Goal: Task Accomplishment & Management: Complete application form

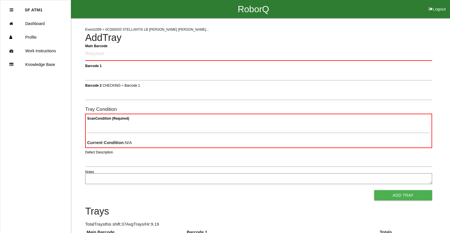
click at [389, 36] on h4 "Add Tray" at bounding box center [258, 37] width 347 height 11
click at [144, 51] on Barcode "Main Barcode" at bounding box center [258, 53] width 347 height 13
click at [86, 50] on Barcode "Main Barcode" at bounding box center [258, 53] width 347 height 13
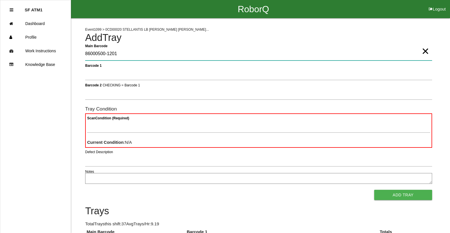
type Barcode "86000500-1201"
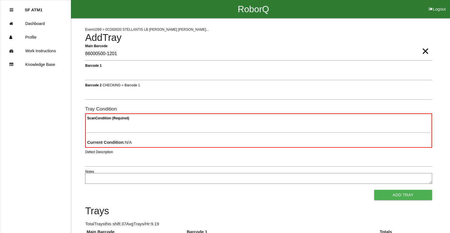
click at [423, 51] on span "×" at bounding box center [424, 45] width 7 height 11
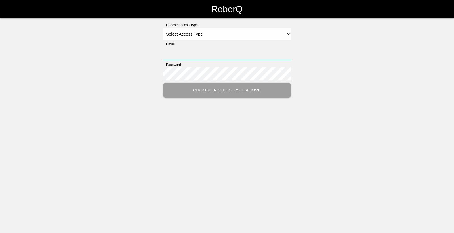
type input "[EMAIL_ADDRESS][DOMAIN_NAME]"
click at [289, 34] on select "Select Access Type Admin Customer Supervisor Worker" at bounding box center [227, 34] width 128 height 13
select select "Worker"
click at [163, 28] on select "Select Access Type Admin Customer Supervisor Worker" at bounding box center [227, 34] width 128 height 13
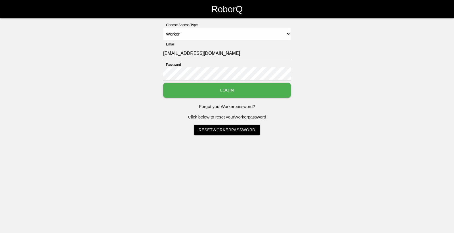
click at [276, 93] on button "Login" at bounding box center [227, 90] width 128 height 15
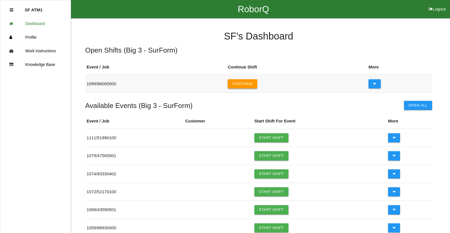
click at [253, 84] on button "Continue" at bounding box center [243, 83] width 30 height 9
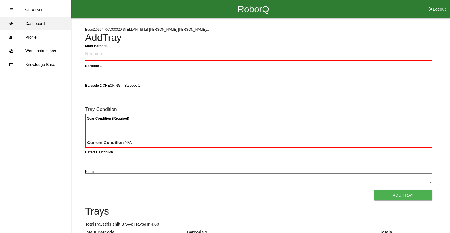
click at [28, 22] on link "Dashboard" at bounding box center [35, 24] width 70 height 14
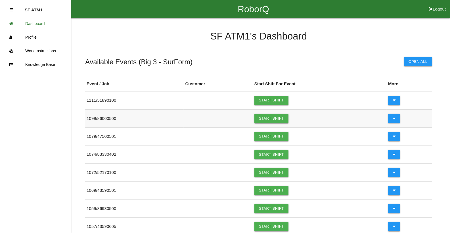
click at [274, 120] on link "Start Shift" at bounding box center [271, 118] width 34 height 9
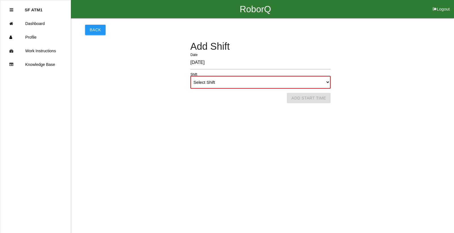
click at [295, 81] on select "Select Shift 1st Shift 2nd Shift 3rd Shift 4th Shift" at bounding box center [260, 82] width 140 height 13
select select "1"
click at [190, 76] on select "Select Shift 1st Shift 2nd Shift 3rd Shift 4th Shift" at bounding box center [260, 82] width 140 height 13
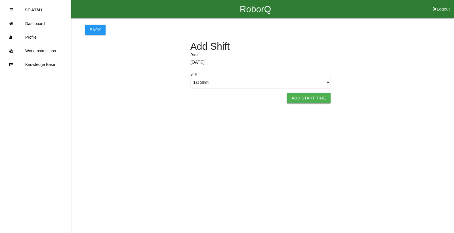
click at [323, 99] on button "Add Start Time" at bounding box center [309, 98] width 44 height 10
select select "6"
select select "20"
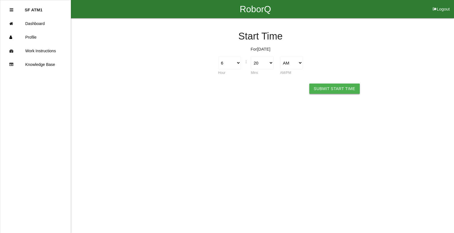
click at [327, 87] on button "Submit Start Time" at bounding box center [334, 88] width 51 height 10
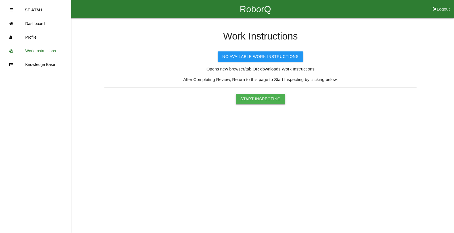
click at [243, 98] on button "Start Inspecting" at bounding box center [260, 99] width 49 height 10
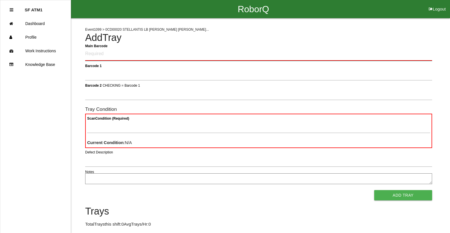
drag, startPoint x: 251, startPoint y: 100, endPoint x: 116, endPoint y: 53, distance: 143.2
click at [116, 53] on Barcode "Main Barcode" at bounding box center [258, 53] width 347 height 13
type Barcode "86000500-1201"
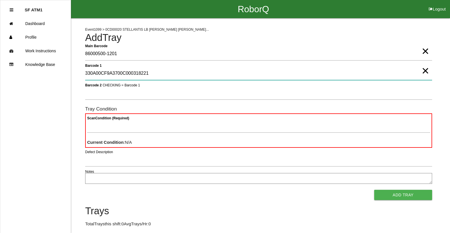
type 1 "330A00CF9A3700C000318221"
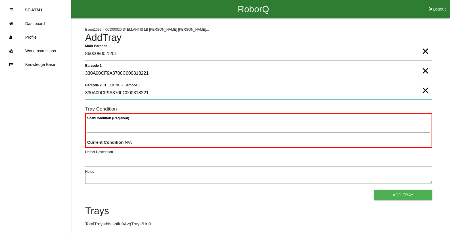
type 2 "330A00CF9A3700C000318221"
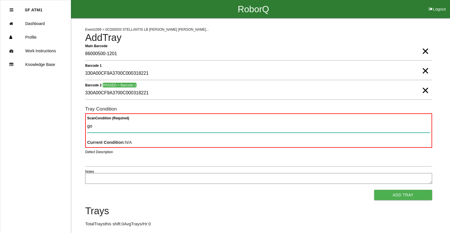
type Condition "goo"
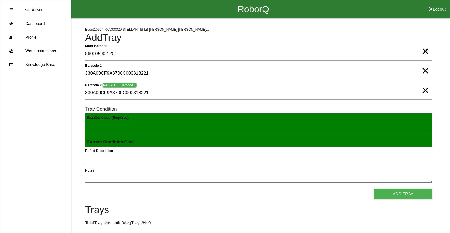
click at [374, 188] on button "Add Tray" at bounding box center [403, 193] width 58 height 10
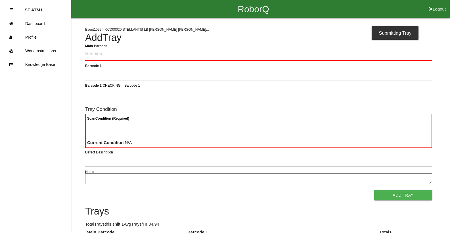
click at [116, 55] on Barcode "Main Barcode" at bounding box center [258, 53] width 347 height 13
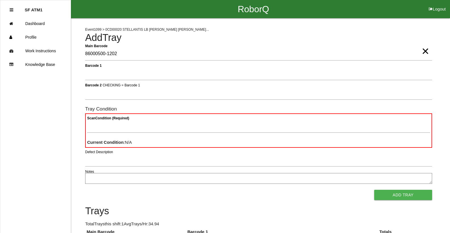
type Barcode "86000500-1202"
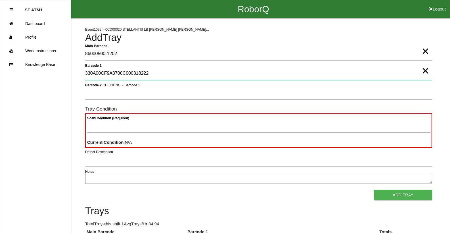
type 1 "330A00CF9A3700C000318222"
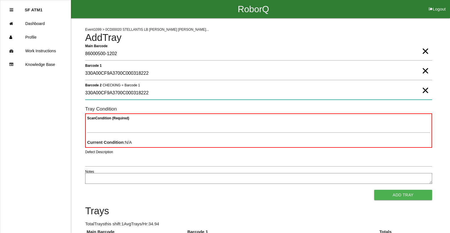
type 2 "330A00CF9A3700C000318222"
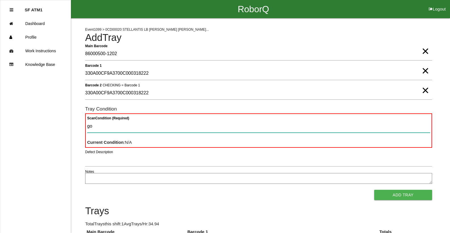
type Condition "goo"
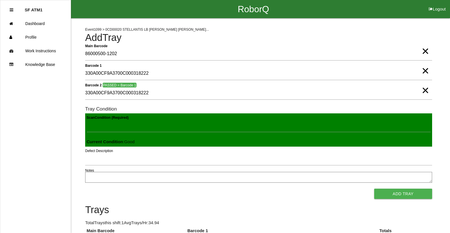
click at [374, 188] on button "Add Tray" at bounding box center [403, 193] width 58 height 10
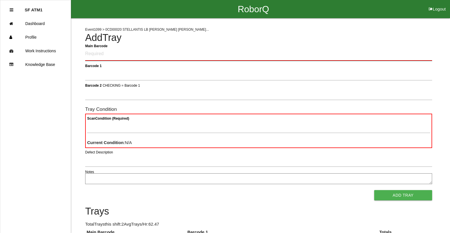
click at [147, 52] on Barcode "Main Barcode" at bounding box center [258, 53] width 347 height 13
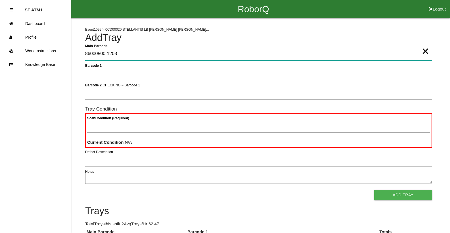
type Barcode "86000500-1203"
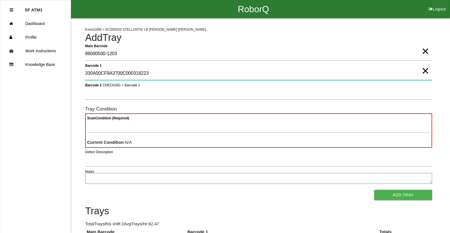
type 1 "330A00CF9A3700C000318223"
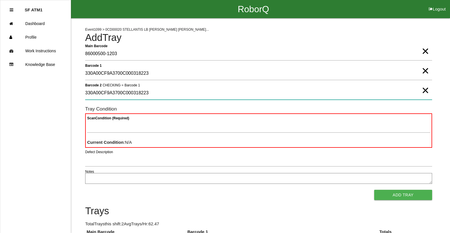
type 2 "330A00CF9A3700C000318223"
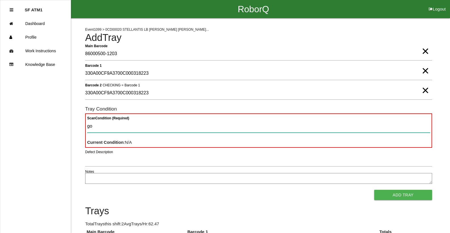
type Condition "goo"
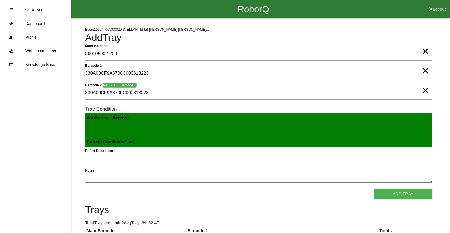
click button "Add Tray" at bounding box center [403, 193] width 58 height 10
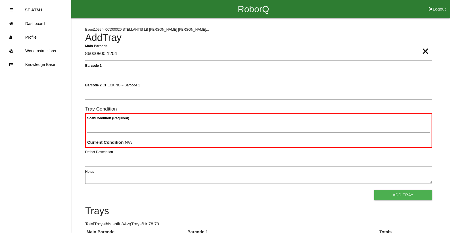
type Barcode "86000500-1204"
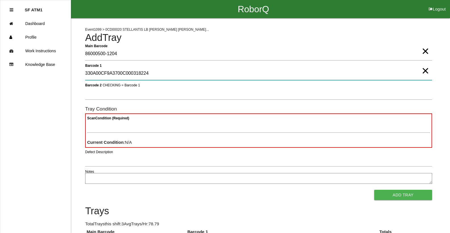
type 1 "330A00CF9A3700C000318224"
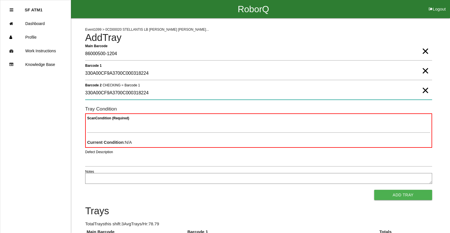
type 2 "330A00CF9A3700C000318224"
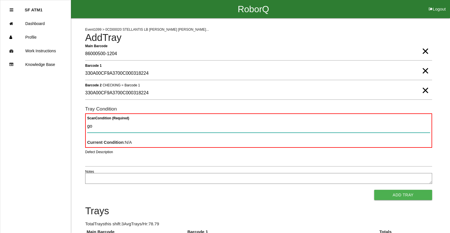
type Condition "goo"
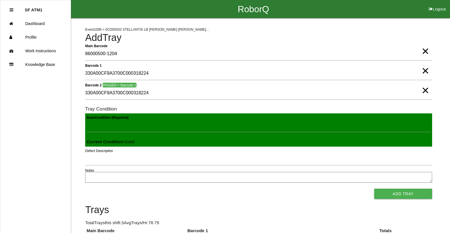
click at [374, 188] on button "Add Tray" at bounding box center [403, 193] width 58 height 10
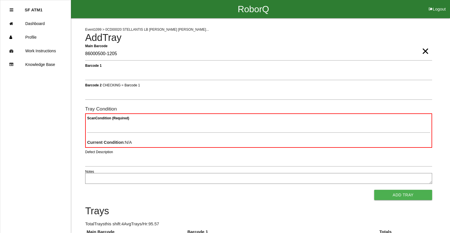
type Barcode "86000500-1205"
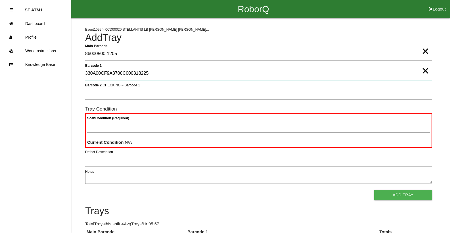
type 1 "330A00CF9A3700C000318225"
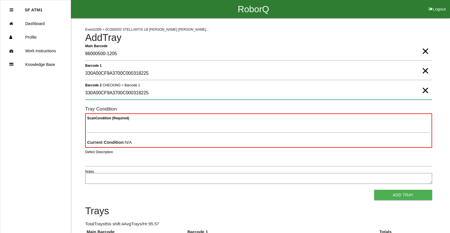
type 2 "330A00CF9A3700C000318225"
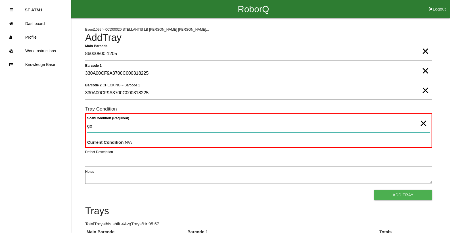
type Condition "goo"
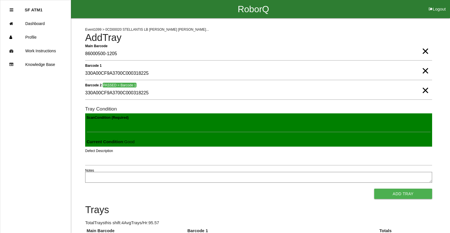
click at [374, 188] on button "Add Tray" at bounding box center [403, 193] width 58 height 10
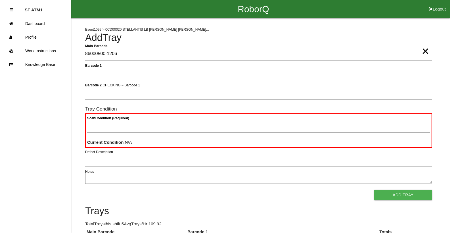
type Barcode "86000500-1206"
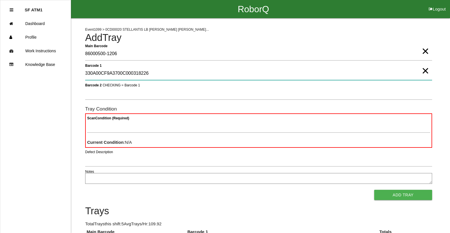
type 1 "330A00CF9A3700C000318226"
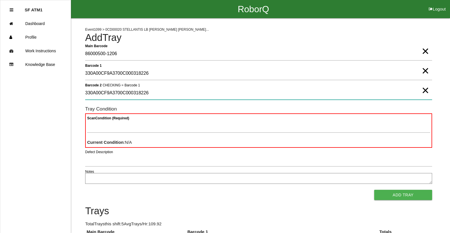
type 2 "330A00CF9A3700C000318226"
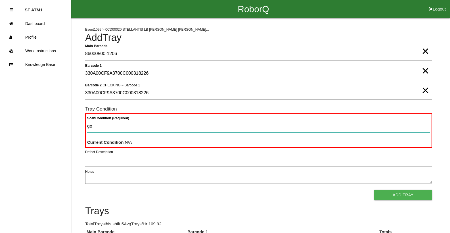
type Condition "goo"
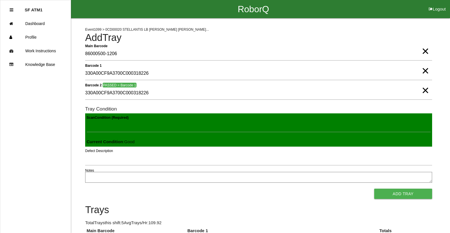
click at [374, 188] on button "Add Tray" at bounding box center [403, 193] width 58 height 10
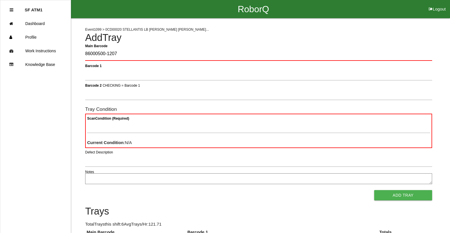
type Barcode "86000500-1207"
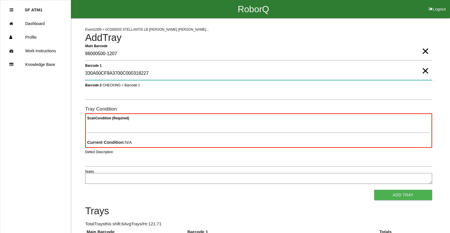
type 1 "330A00CF9A3700C000318227"
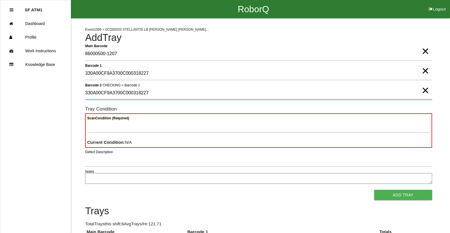
type 2 "330A00CF9A3700C000318227"
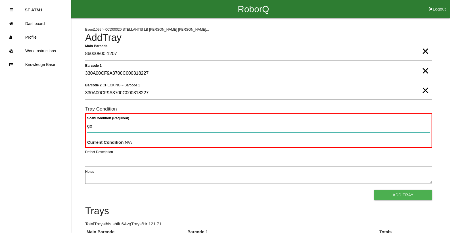
type Condition "goo"
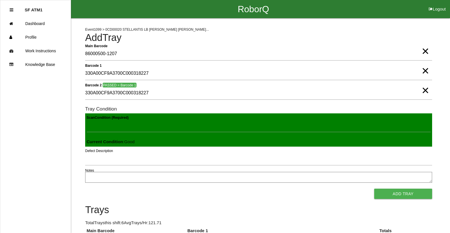
click at [374, 188] on button "Add Tray" at bounding box center [403, 193] width 58 height 10
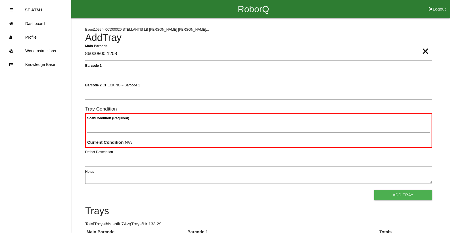
type Barcode "86000500-1208"
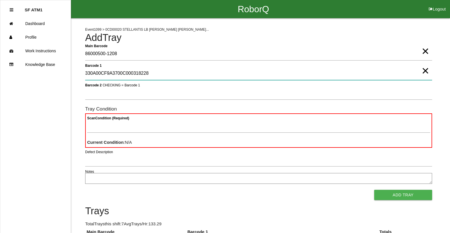
type 1 "330A00CF9A3700C000318228"
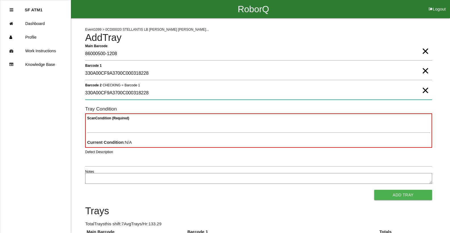
type 2 "330A00CF9A3700C000318228"
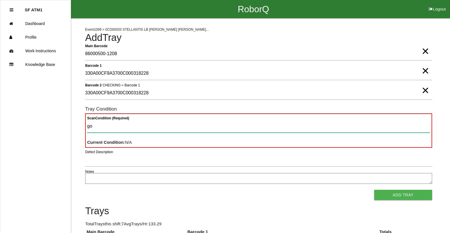
type Condition "goo"
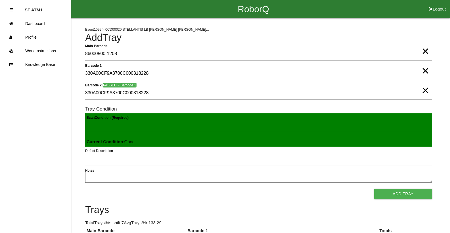
click at [374, 188] on button "Add Tray" at bounding box center [403, 193] width 58 height 10
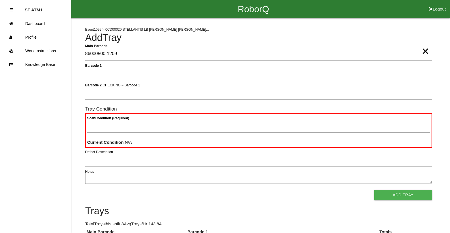
type Barcode "86000500-1209"
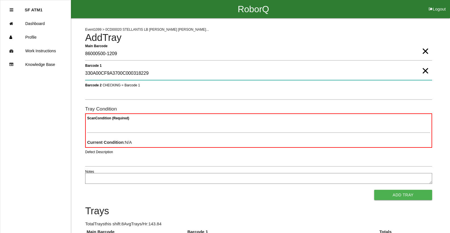
type 1 "330A00CF9A3700C000318229"
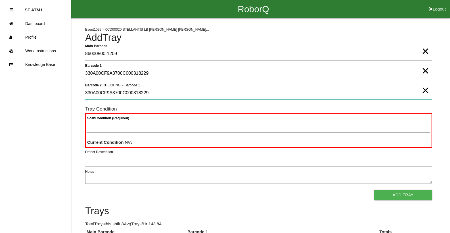
type 2 "330A00CF9A3700C000318229"
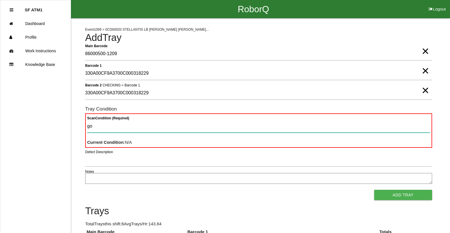
type Condition "goo"
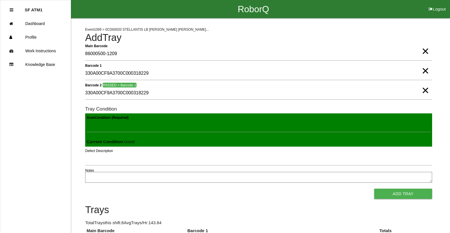
click at [374, 188] on button "Add Tray" at bounding box center [403, 193] width 58 height 10
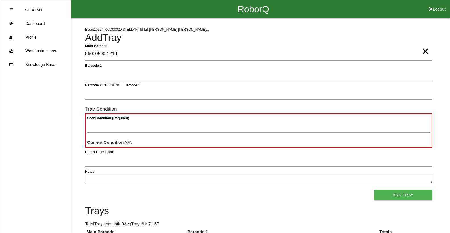
type Barcode "86000500-1210"
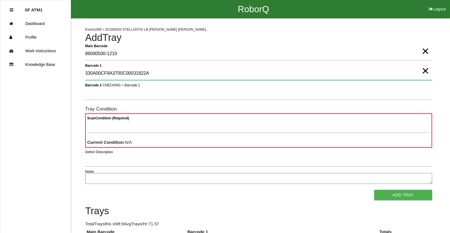
type 1 "330A00CF9A3700C00031822A"
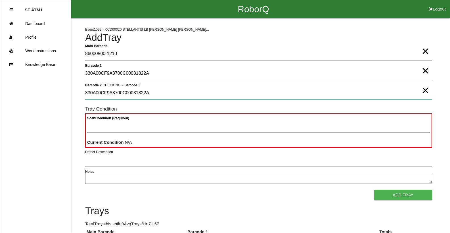
type 2 "330A00CF9A3700C00031822A"
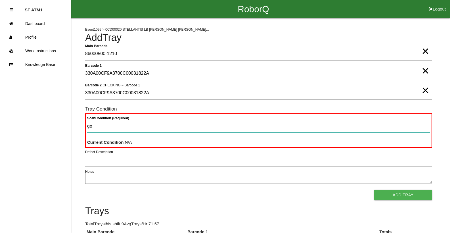
type Condition "goo"
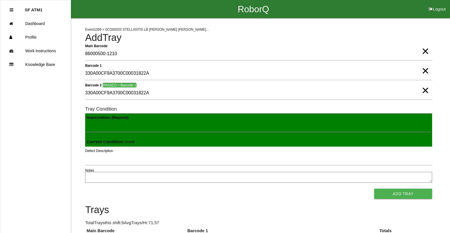
click at [374, 188] on button "Add Tray" at bounding box center [403, 193] width 58 height 10
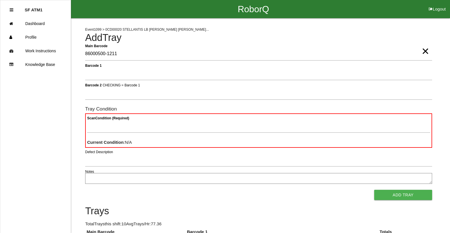
type Barcode "86000500-1211"
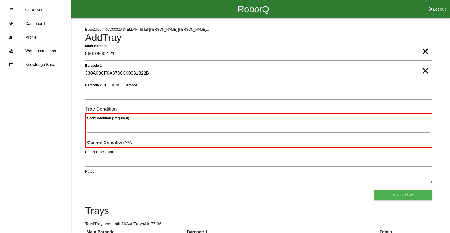
type 1 "330A00CF9A3700C00031822B"
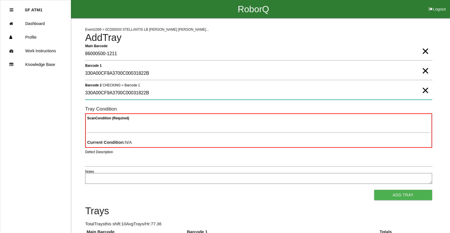
type 2 "330A00CF9A3700C00031822B"
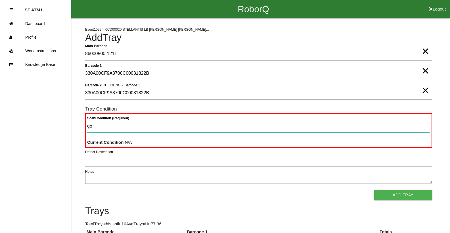
type Condition "goo"
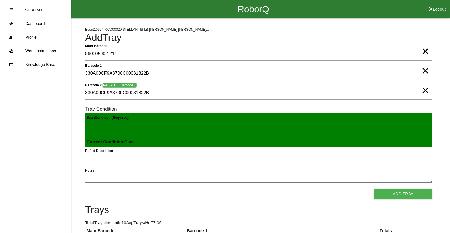
click at [374, 188] on button "Add Tray" at bounding box center [403, 193] width 58 height 10
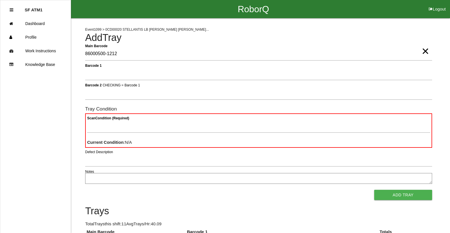
type Barcode "86000500-1212"
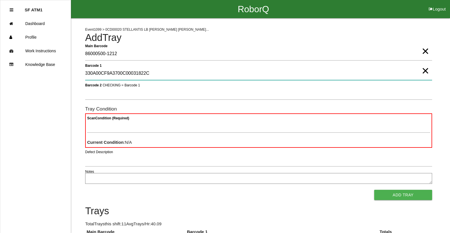
type 1 "330A00CF9A3700C00031822C"
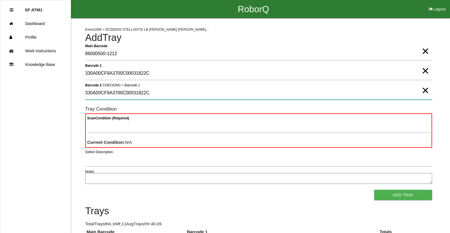
type 2 "330A00CF9A3700C00031822C"
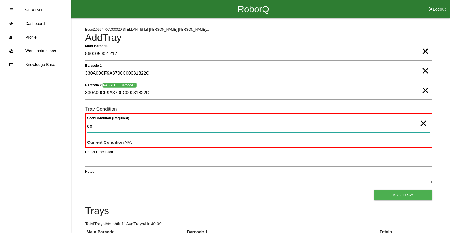
type Condition "goo"
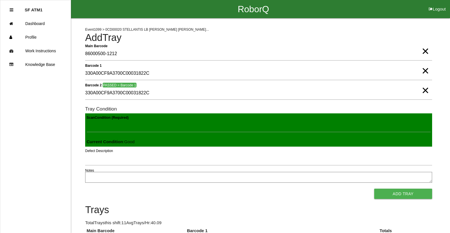
click at [374, 188] on button "Add Tray" at bounding box center [403, 193] width 58 height 10
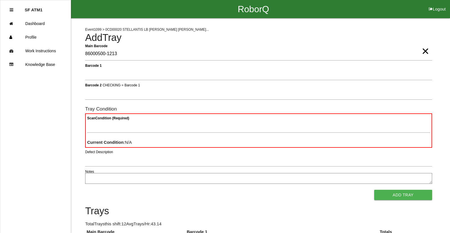
type Barcode "86000500-1213"
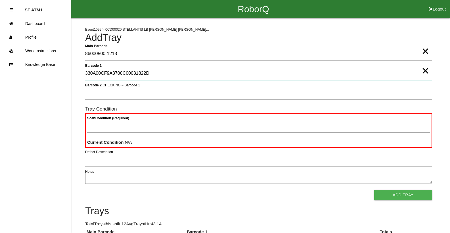
type 1 "330A00CF9A3700C00031822D"
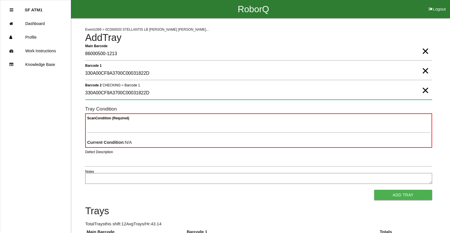
type 2 "330A00CF9A3700C00031822D"
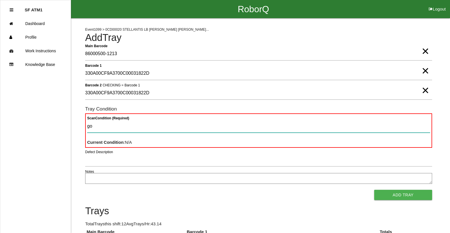
type Condition "goo"
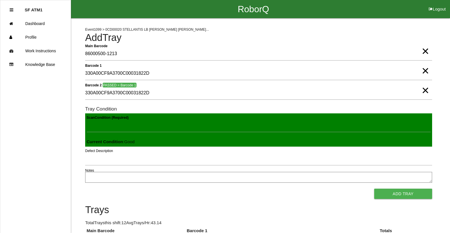
click at [374, 188] on button "Add Tray" at bounding box center [403, 193] width 58 height 10
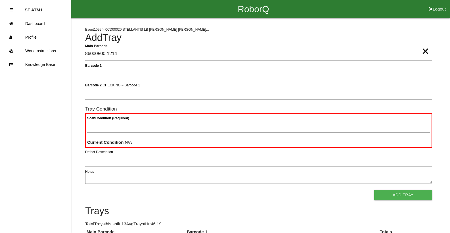
type Barcode "86000500-1214"
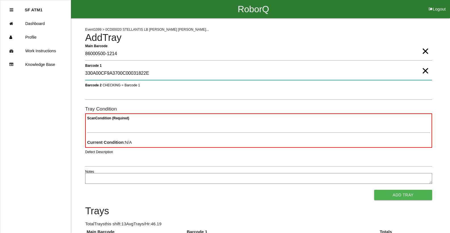
type 1 "330A00CF9A3700C00031822E"
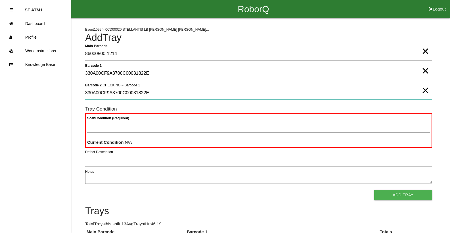
type 2 "330A00CF9A3700C00031822E"
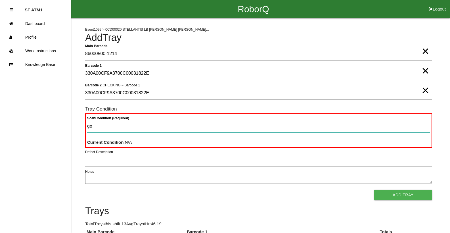
type Condition "goo"
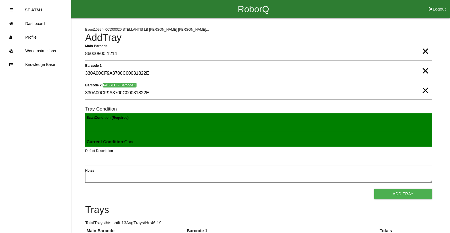
click at [374, 188] on button "Add Tray" at bounding box center [403, 193] width 58 height 10
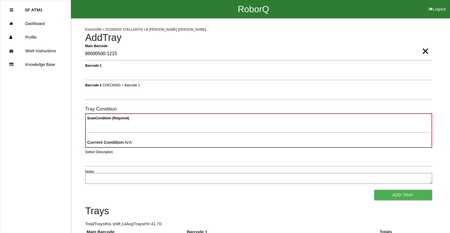
type Barcode "86000500-1215"
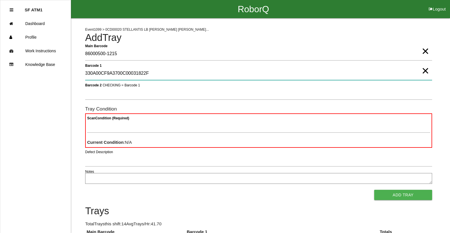
type 1 "330A00CF9A3700C00031822F"
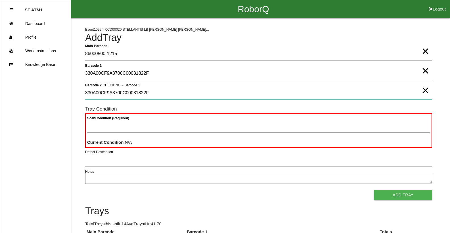
type 2 "330A00CF9A3700C00031822F"
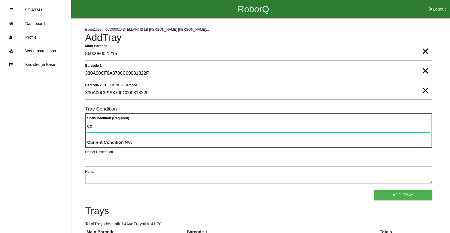
type Condition "goo"
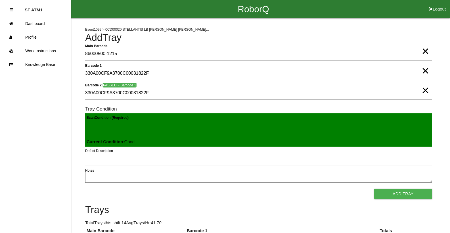
click at [374, 188] on button "Add Tray" at bounding box center [403, 193] width 58 height 10
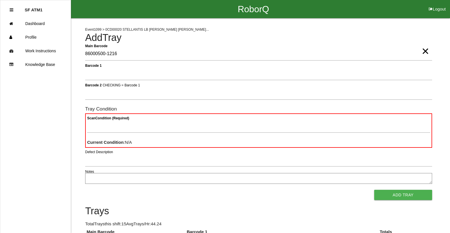
type Barcode "86000500-1216"
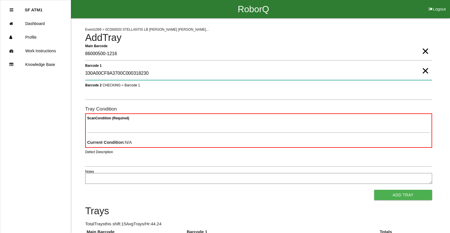
type 1 "330A00CF9A3700C000318230"
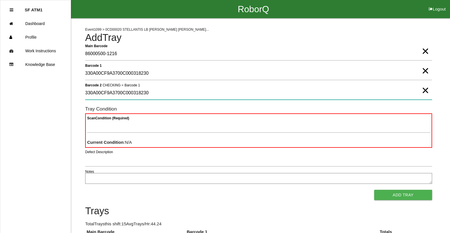
type 2 "330A00CF9A3700C000318230"
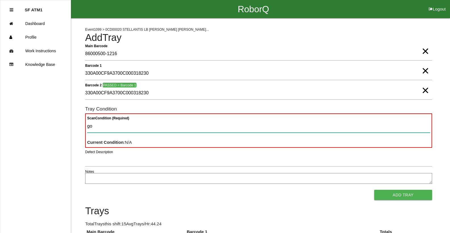
type Condition "goo"
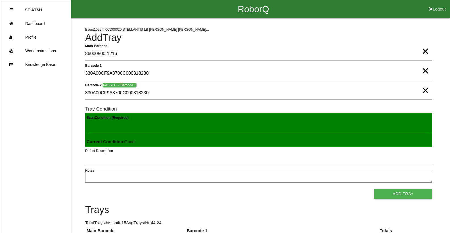
click at [374, 188] on button "Add Tray" at bounding box center [403, 193] width 58 height 10
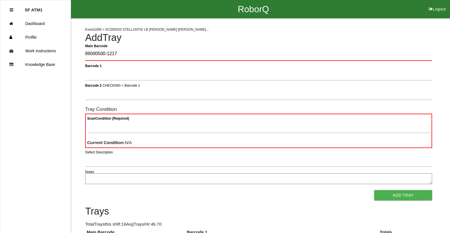
type Barcode "86000500-1217"
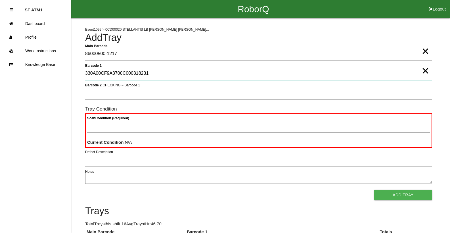
type 1 "330A00CF9A3700C000318231"
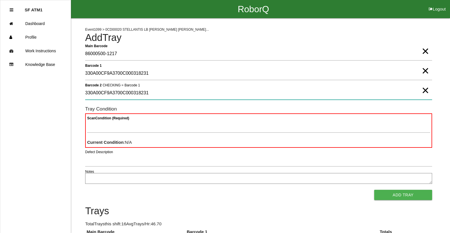
type 2 "330A00CF9A3700C000318231"
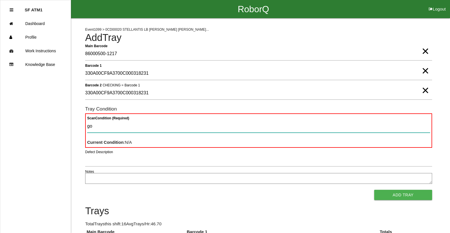
type Condition "goo"
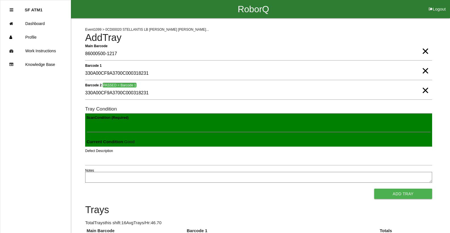
click at [374, 188] on button "Add Tray" at bounding box center [403, 193] width 58 height 10
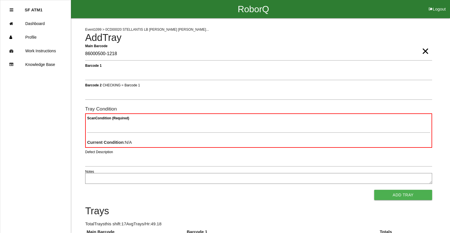
type Barcode "86000500-1218"
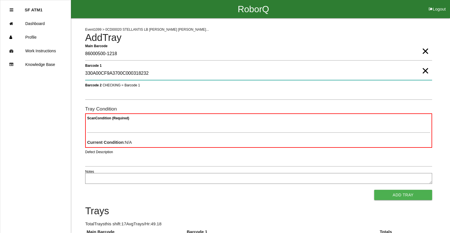
type 1 "330A00CF9A3700C000318232"
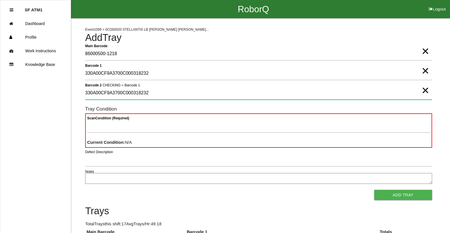
type 2 "330A00CF9A3700C000318232"
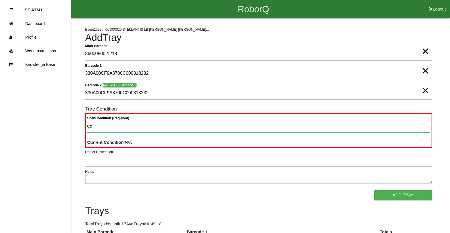
type Condition "goo"
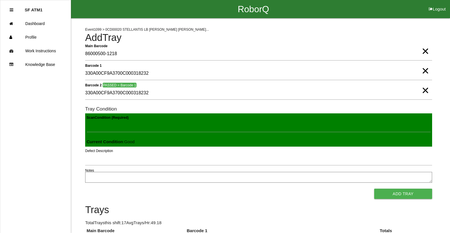
click at [374, 188] on button "Add Tray" at bounding box center [403, 193] width 58 height 10
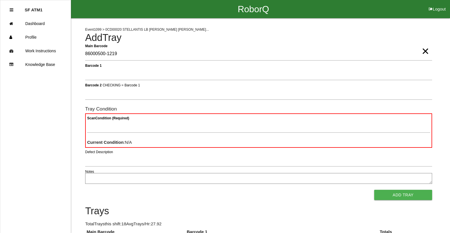
type Barcode "86000500-1219"
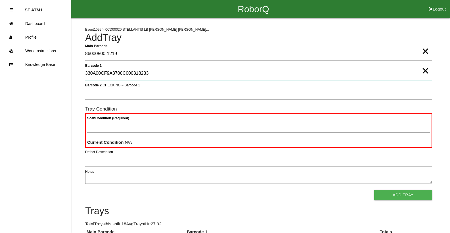
type 1 "330A00CF9A3700C000318233"
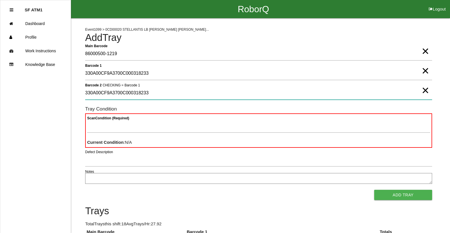
type 2 "330A00CF9A3700C000318233"
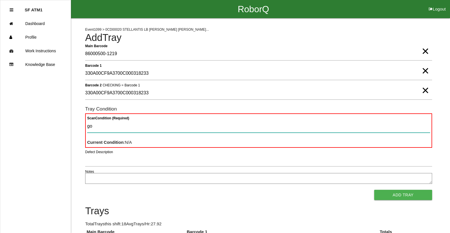
type Condition "goo"
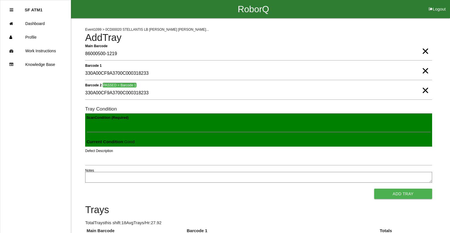
click at [374, 188] on button "Add Tray" at bounding box center [403, 193] width 58 height 10
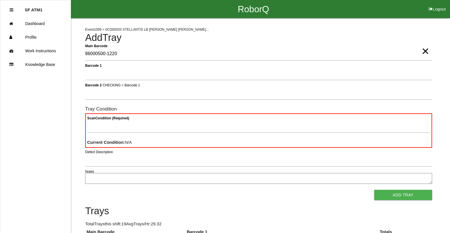
type Barcode "86000500-1220"
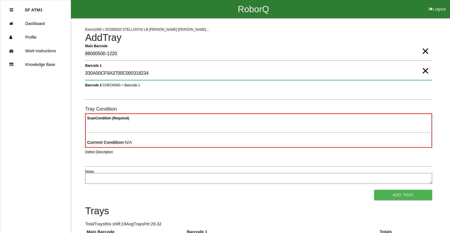
type 1 "330A00CF9A3700C000318234"
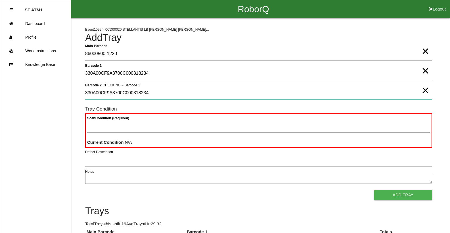
type 2 "330A00CF9A3700C000318234"
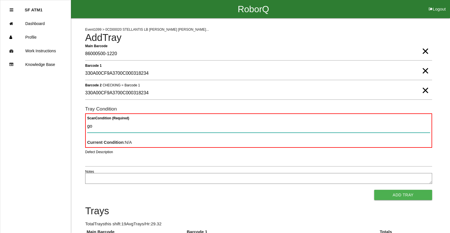
type Condition "goo"
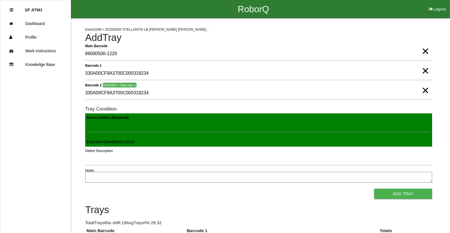
click at [374, 188] on button "Add Tray" at bounding box center [403, 193] width 58 height 10
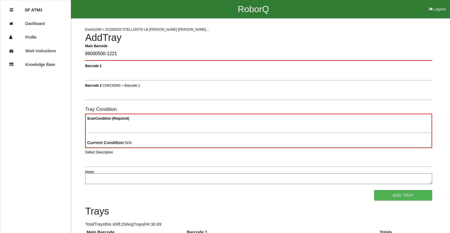
type Barcode "86000500-1221"
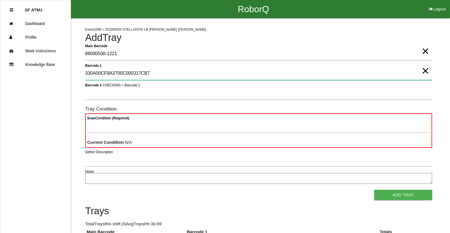
type 1 "330A00CF9A3700C000317CB7"
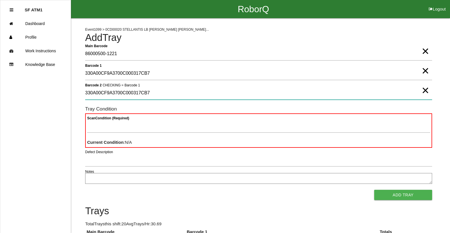
type 2 "330A00CF9A3700C000317CB7"
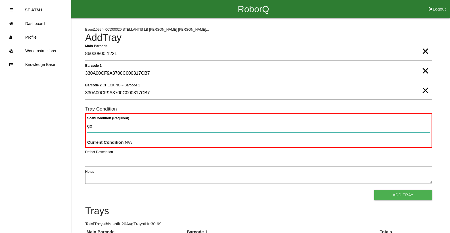
type Condition "goo"
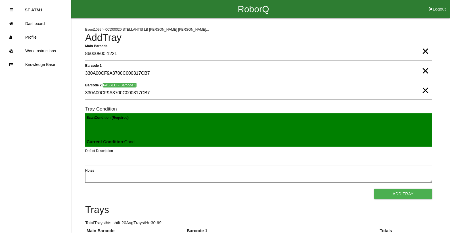
click at [374, 188] on button "Add Tray" at bounding box center [403, 193] width 58 height 10
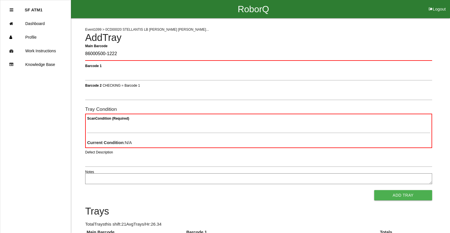
type Barcode "86000500-1222"
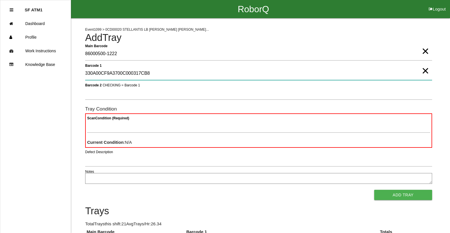
type 1 "330A00CF9A3700C000317CB8"
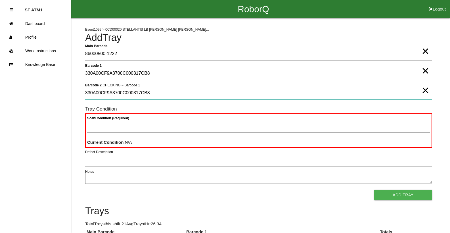
type 2 "330A00CF9A3700C000317CB8"
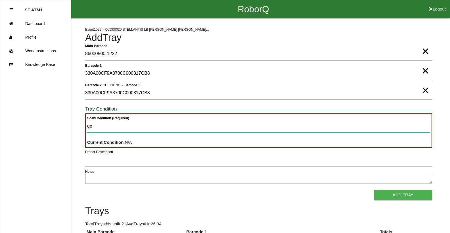
type Condition "goo"
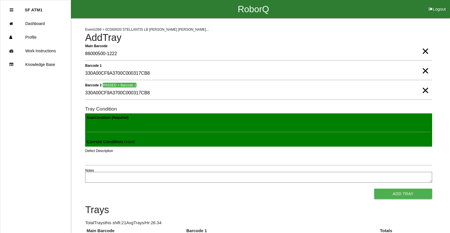
click at [374, 188] on button "Add Tray" at bounding box center [403, 193] width 58 height 10
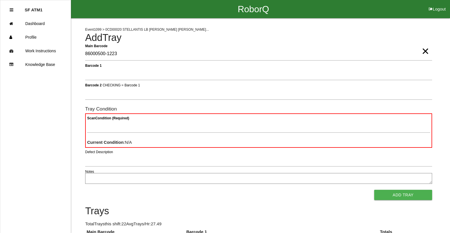
type Barcode "86000500-1223"
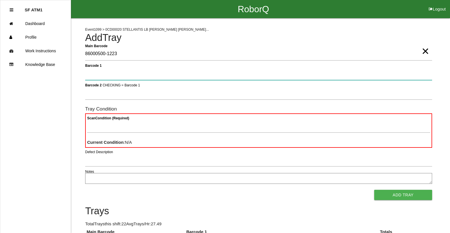
click at [374, 190] on button "Add Tray" at bounding box center [403, 195] width 58 height 10
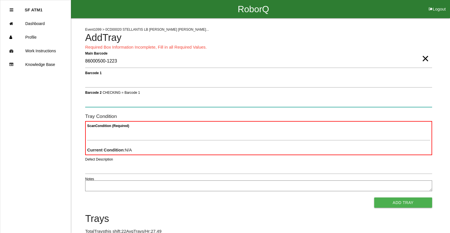
click at [374, 197] on button "Add Tray" at bounding box center [403, 202] width 58 height 10
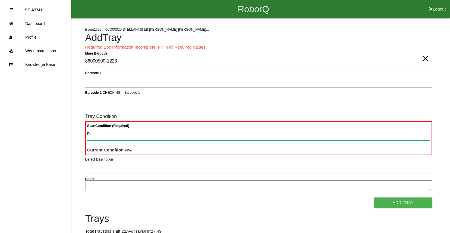
type Condition "ba"
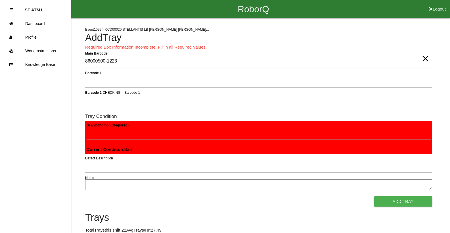
click at [374, 196] on button "Add Tray" at bounding box center [403, 201] width 58 height 10
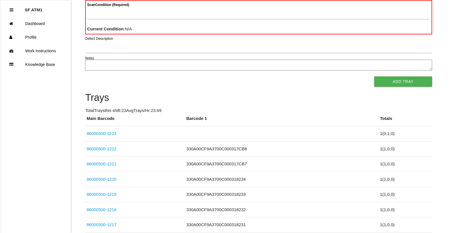
scroll to position [51, 0]
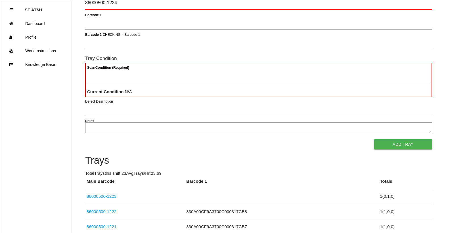
type Barcode "86000500-1224"
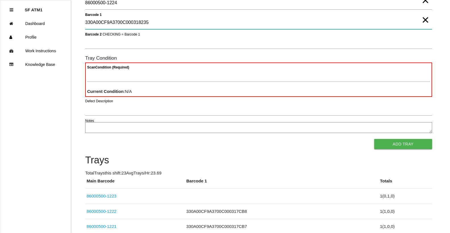
type 1 "330A00CF9A3700C000318235"
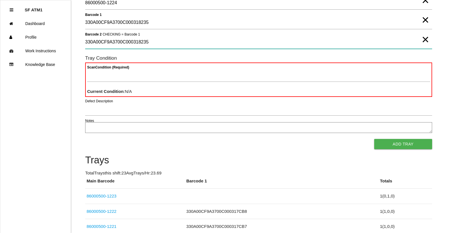
type 2 "330A00CF9A3700C000318235"
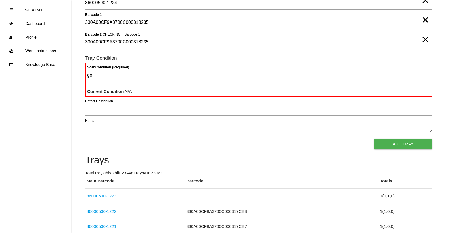
type Condition "goo"
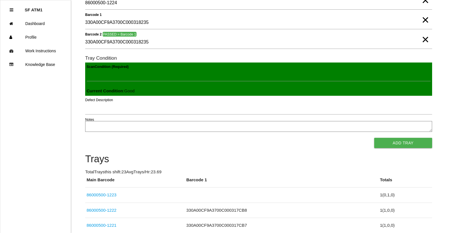
click button "Add Tray" at bounding box center [403, 143] width 58 height 10
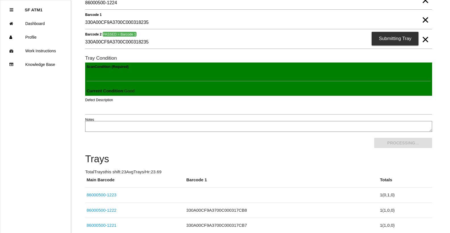
scroll to position [0, 0]
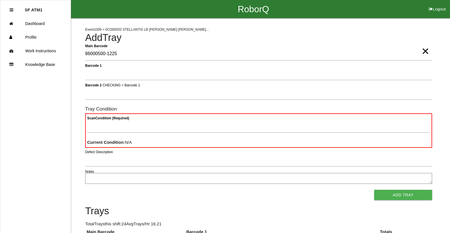
type Barcode "86000500-1225"
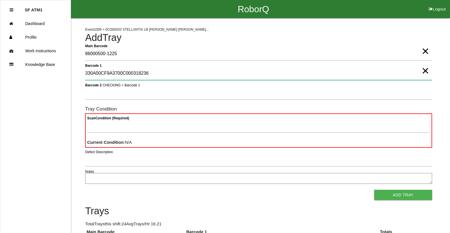
type 1 "330A00CF9A3700C000318236"
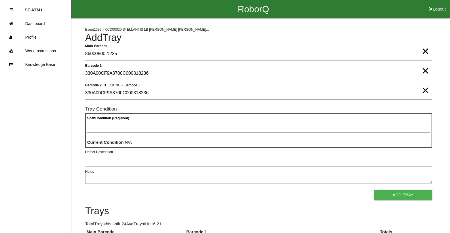
type 2 "330A00CF9A3700C000318236"
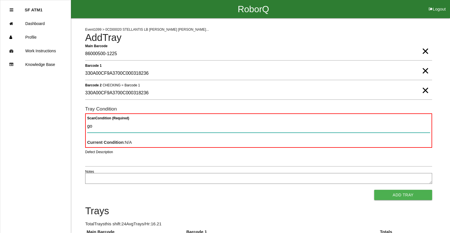
type Condition "goo"
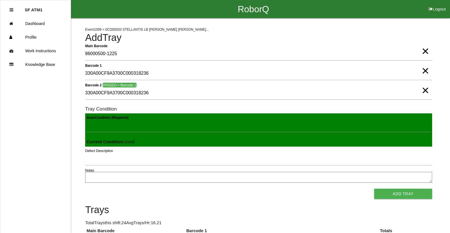
click at [374, 188] on button "Add Tray" at bounding box center [403, 193] width 58 height 10
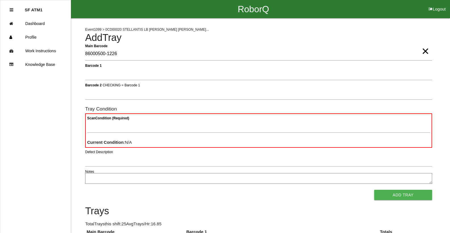
type Barcode "86000500-1226"
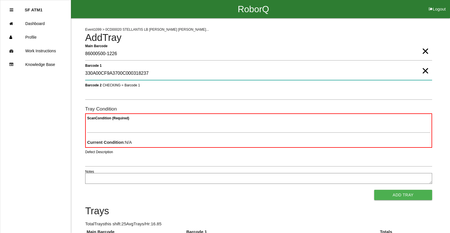
type 1 "330A00CF9A3700C000318237"
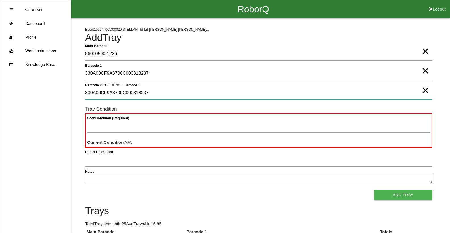
type 2 "330A00CF9A3700C000318237"
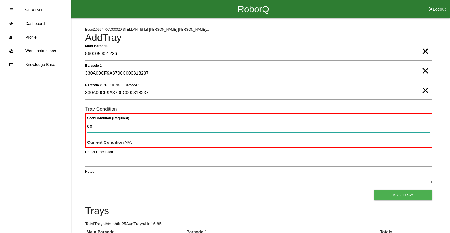
type Condition "goo"
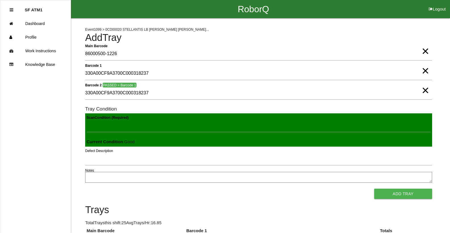
click button "Add Tray" at bounding box center [403, 193] width 58 height 10
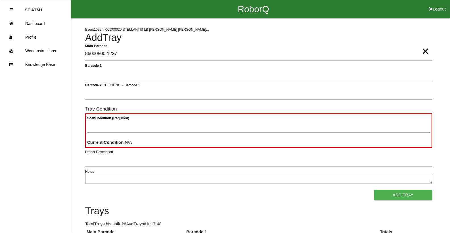
type Barcode "86000500-1227"
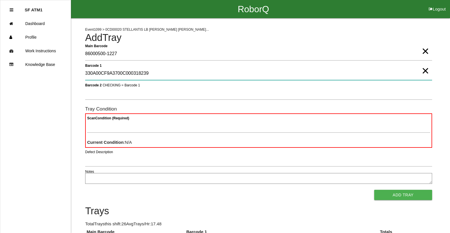
type 1 "330A00CF9A3700C000318239"
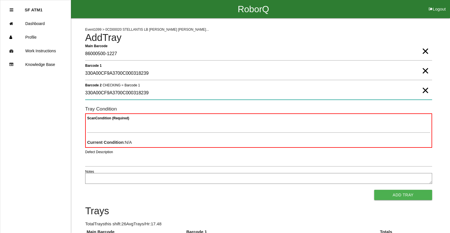
type 2 "330A00CF9A3700C000318239"
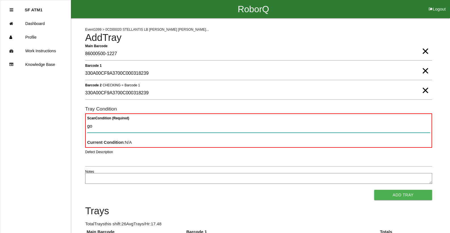
type Condition "goo"
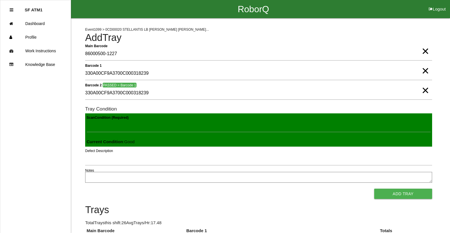
click at [374, 188] on button "Add Tray" at bounding box center [403, 193] width 58 height 10
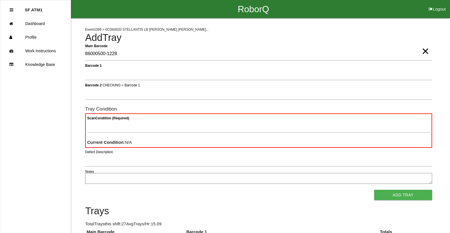
type Barcode "86000500-1228"
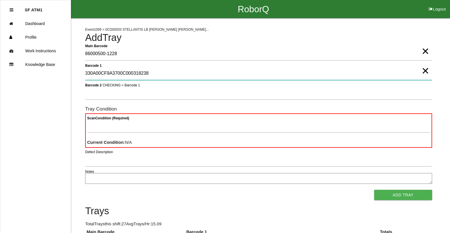
type 1 "330A00CF9A3700C000318238"
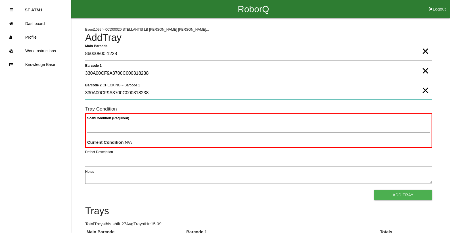
type 2 "330A00CF9A3700C000318238"
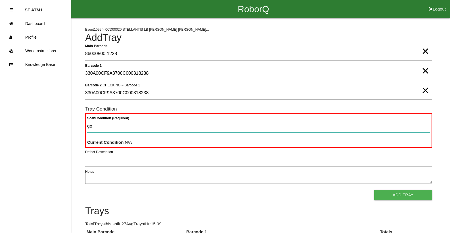
type Condition "goo"
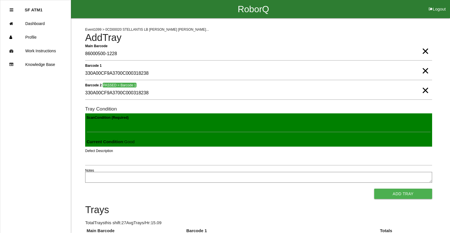
click at [374, 188] on button "Add Tray" at bounding box center [403, 193] width 58 height 10
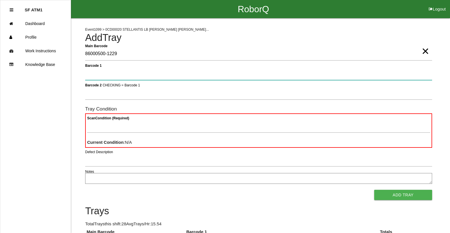
click at [374, 190] on button "Add Tray" at bounding box center [403, 195] width 58 height 10
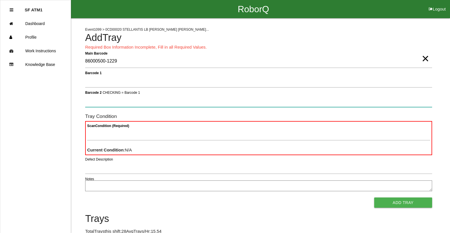
click at [374, 197] on button "Add Tray" at bounding box center [403, 202] width 58 height 10
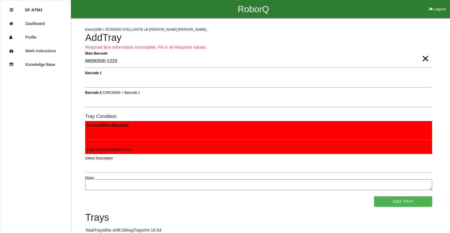
click at [374, 196] on button "Add Tray" at bounding box center [403, 201] width 58 height 10
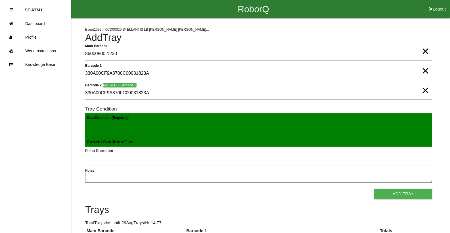
click at [374, 188] on button "Add Tray" at bounding box center [403, 193] width 58 height 10
click button "Add Tray" at bounding box center [403, 193] width 58 height 10
click at [374, 188] on button "Add Tray" at bounding box center [403, 193] width 58 height 10
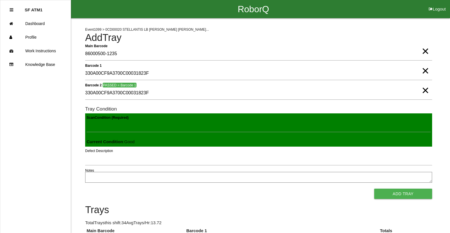
click at [374, 188] on button "Add Tray" at bounding box center [403, 193] width 58 height 10
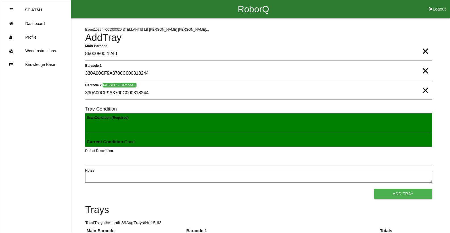
click at [374, 188] on button "Add Tray" at bounding box center [403, 193] width 58 height 10
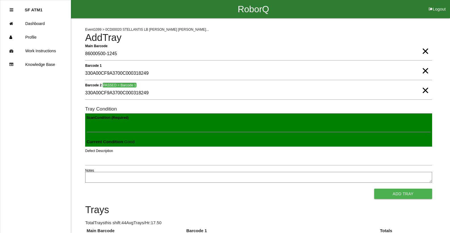
click at [374, 188] on button "Add Tray" at bounding box center [403, 193] width 58 height 10
